Goal: Task Accomplishment & Management: Manage account settings

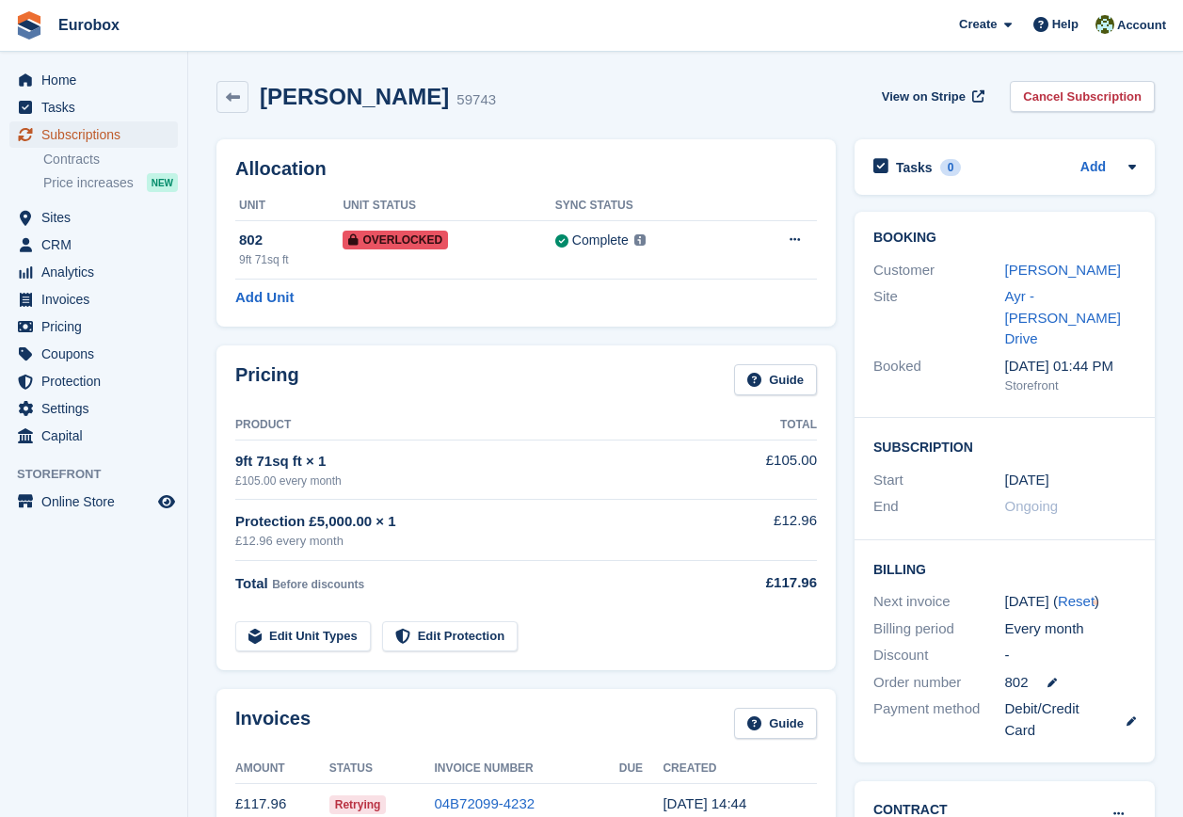
click at [102, 136] on span "Subscriptions" at bounding box center [97, 134] width 113 height 26
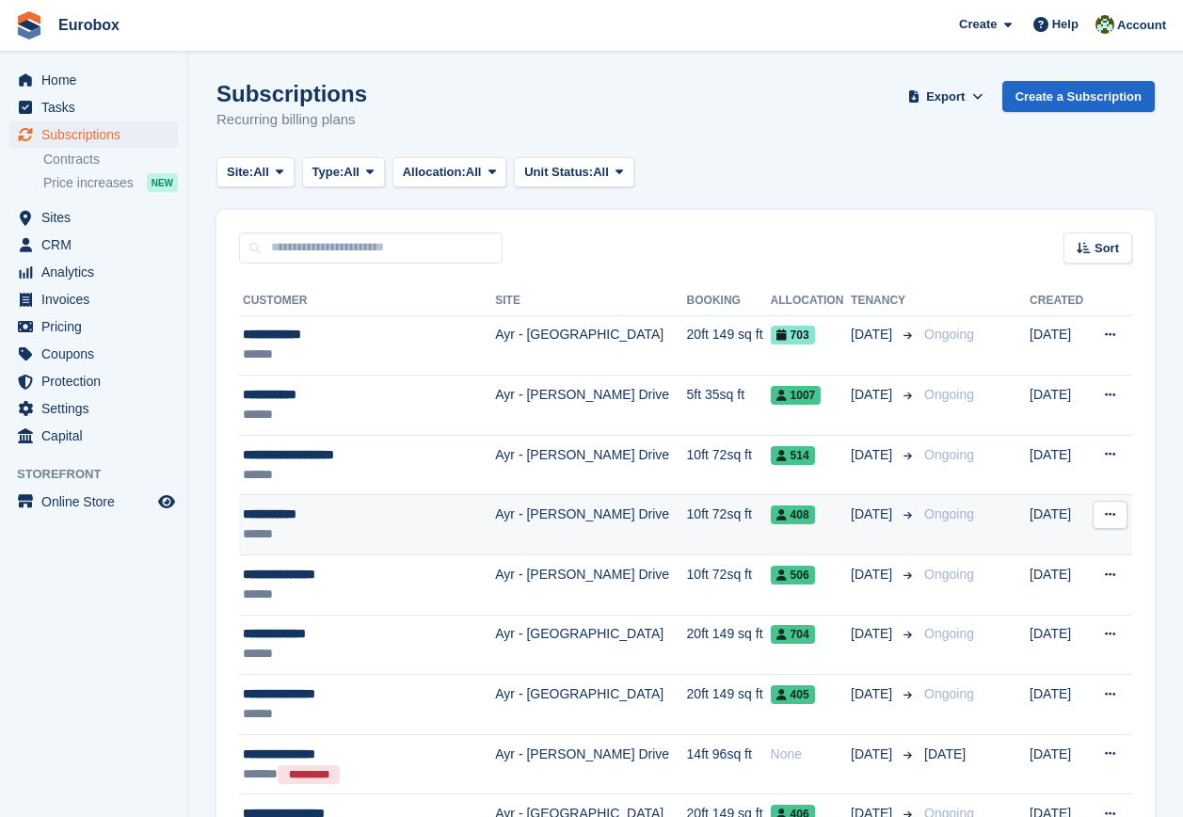
click at [259, 516] on div "**********" at bounding box center [358, 515] width 230 height 20
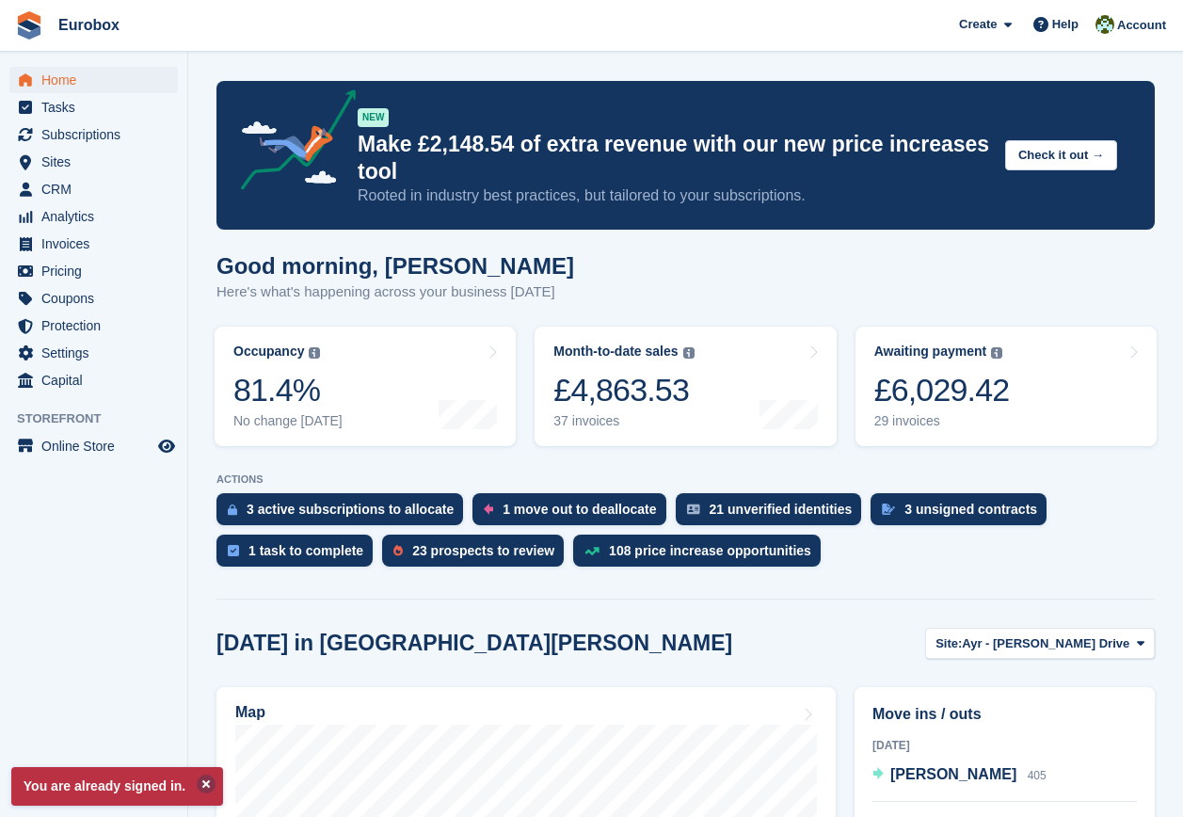
click at [203, 781] on button at bounding box center [206, 784] width 19 height 19
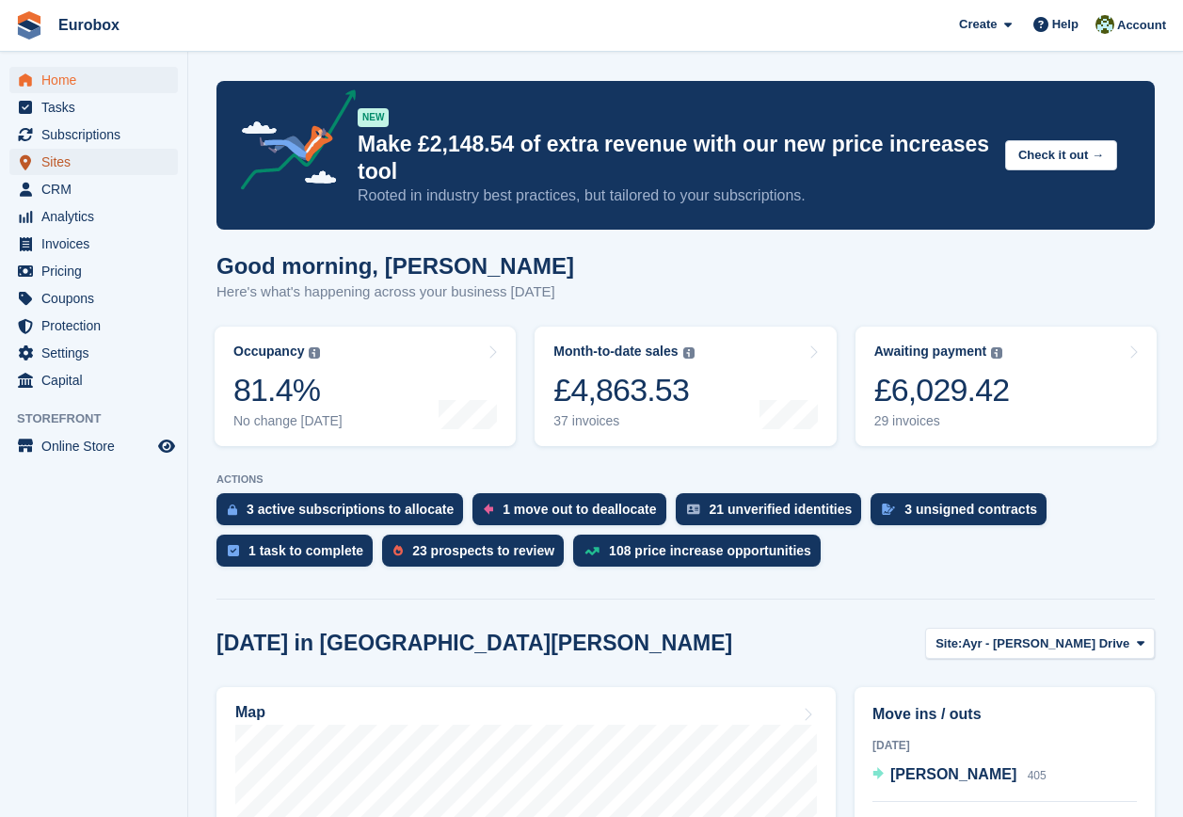
click at [63, 162] on span "Sites" at bounding box center [97, 162] width 113 height 26
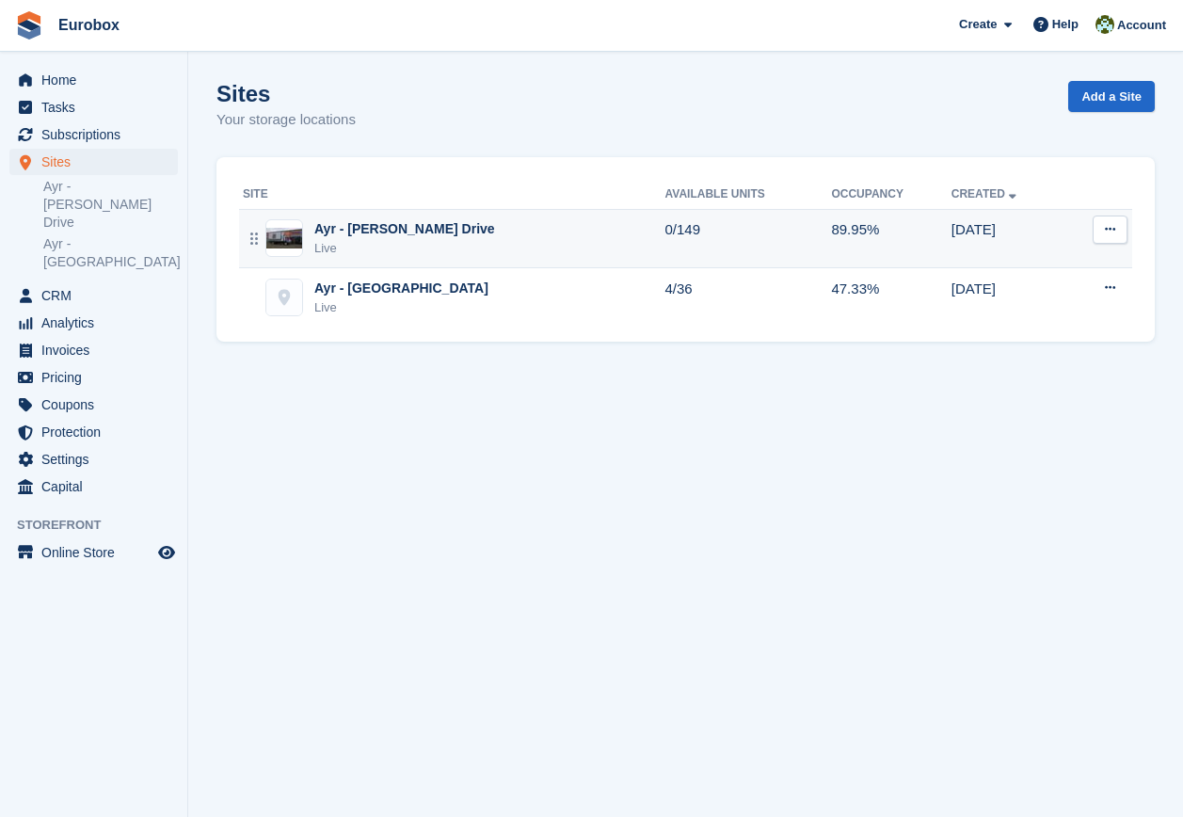
click at [401, 235] on div "Ayr - [PERSON_NAME] Drive" at bounding box center [404, 229] width 181 height 20
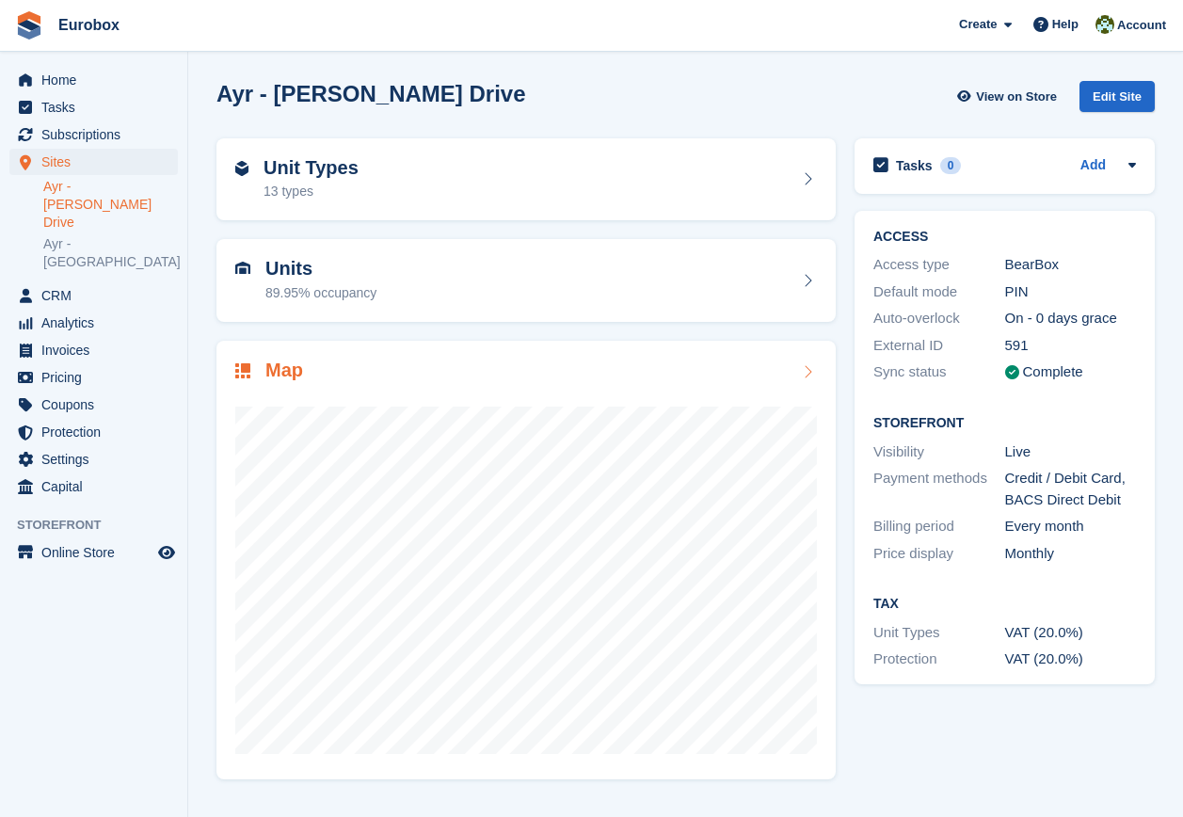
click at [802, 372] on icon at bounding box center [807, 371] width 19 height 15
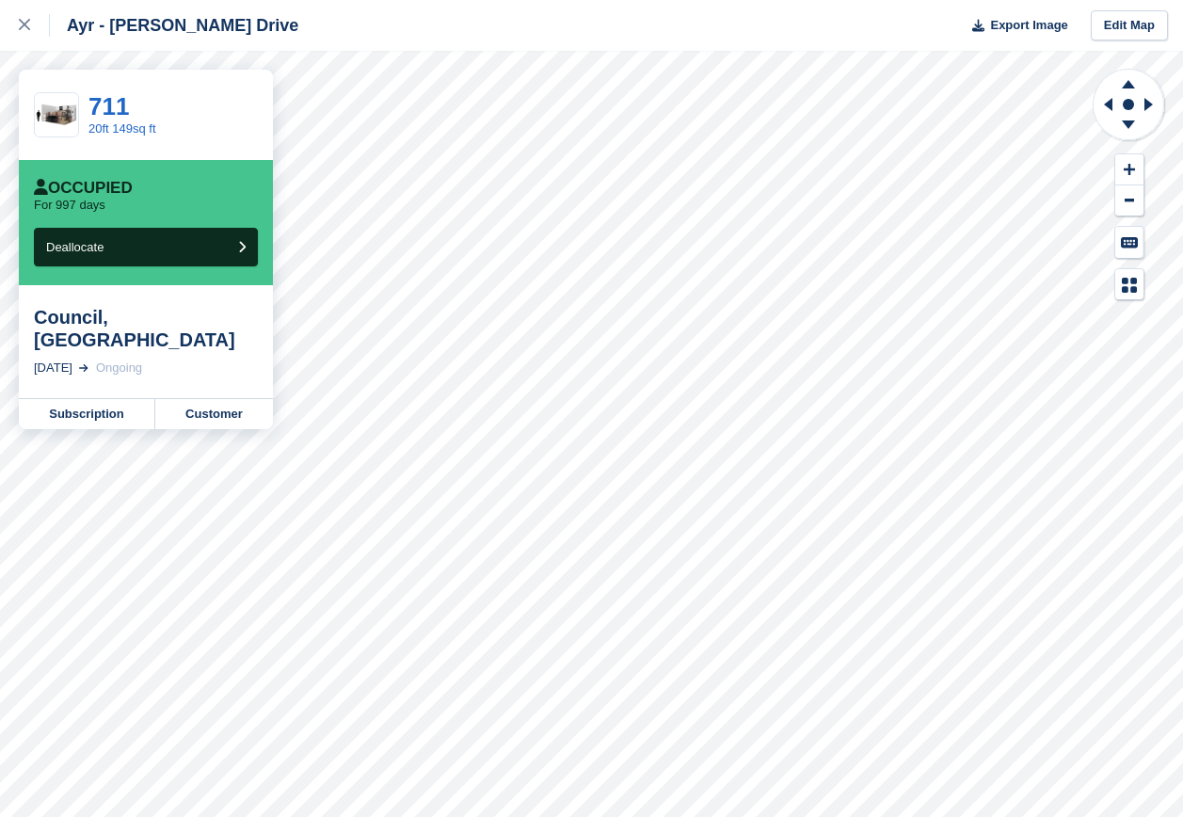
click at [644, 816] on html "Ayr - [PERSON_NAME] Drive Export Image Edit Map 711 20ft 149sq ft Occupied For …" at bounding box center [591, 408] width 1183 height 817
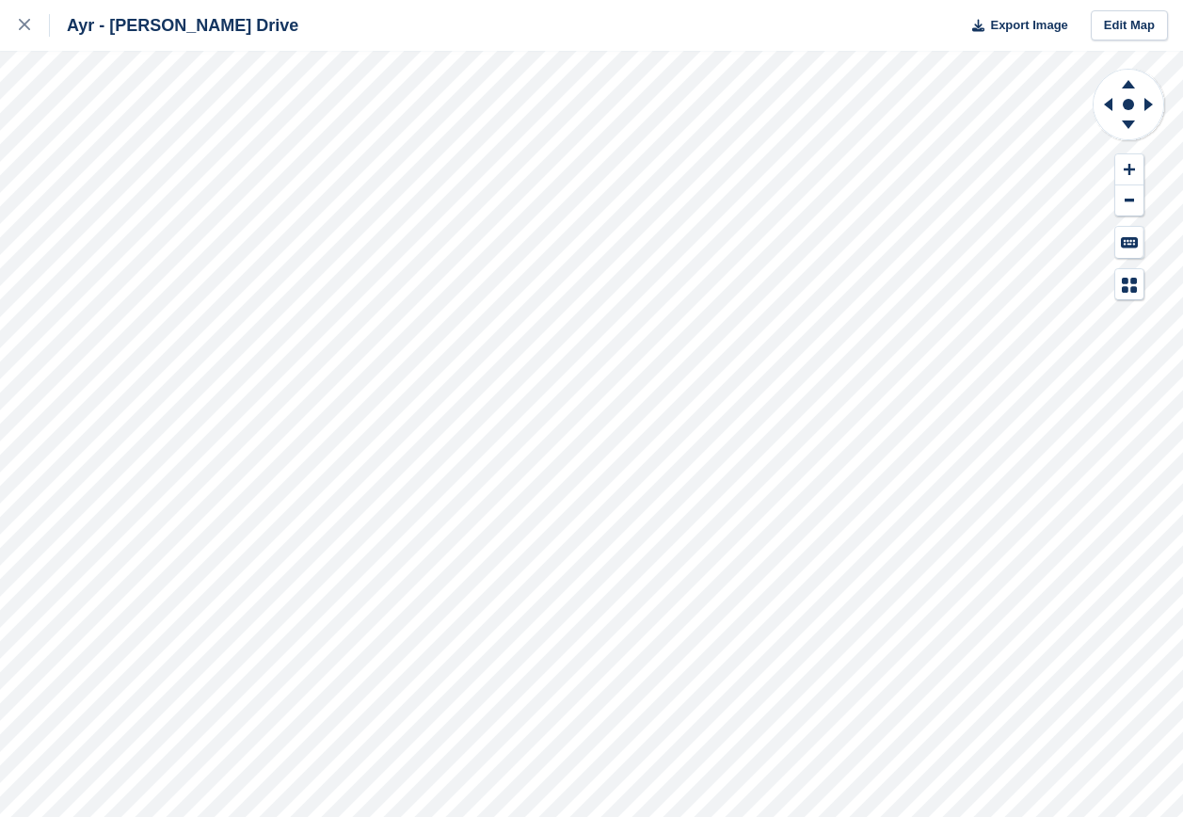
click at [0, 517] on html "Ayr - [PERSON_NAME] Drive Export Image Edit Map" at bounding box center [591, 408] width 1183 height 817
click at [1011, 816] on html "Ayr - Whitfield Drive Export Image Edit Map" at bounding box center [591, 408] width 1183 height 817
